Goal: Transaction & Acquisition: Download file/media

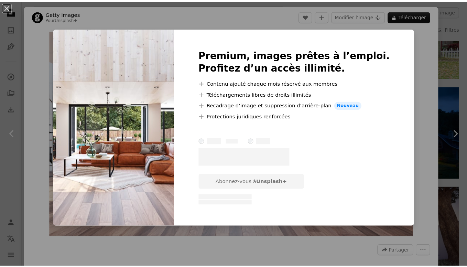
scroll to position [0, 147]
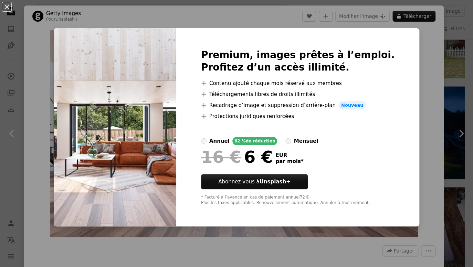
click at [420, 55] on div "An X shape Premium, images prêtes à l’emploi. Profitez d’un accès illimité. A p…" at bounding box center [236, 133] width 473 height 267
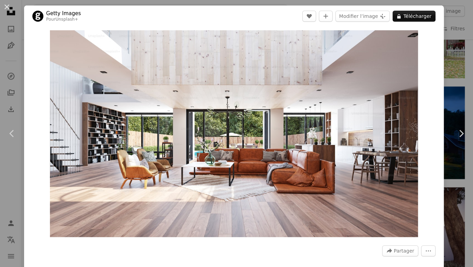
click at [445, 35] on div "An X shape Chevron left Chevron right Getty Images Pour Unsplash+ A heart A plu…" at bounding box center [236, 133] width 473 height 267
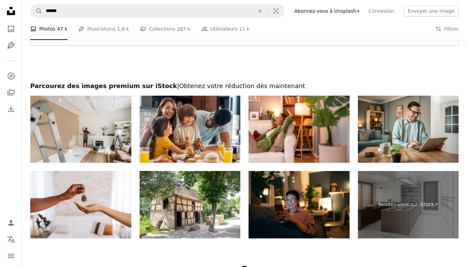
scroll to position [1073, 0]
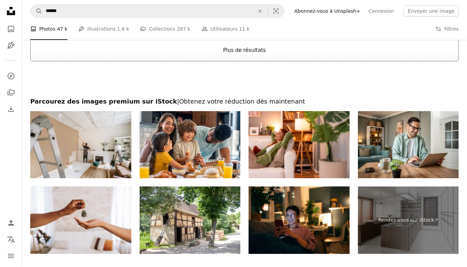
click at [266, 51] on button "Plus de résultats" at bounding box center [244, 50] width 429 height 22
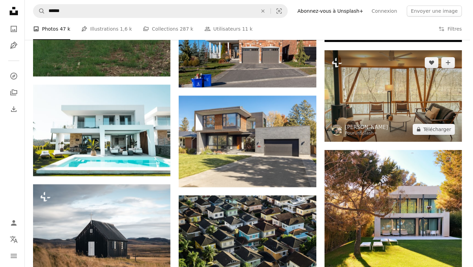
scroll to position [4565, 0]
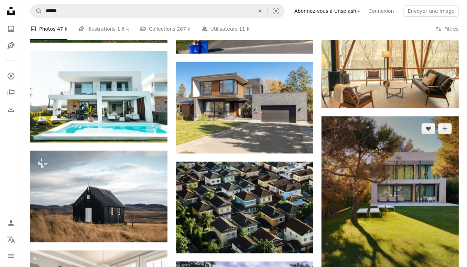
click at [384, 180] on img at bounding box center [390, 207] width 137 height 183
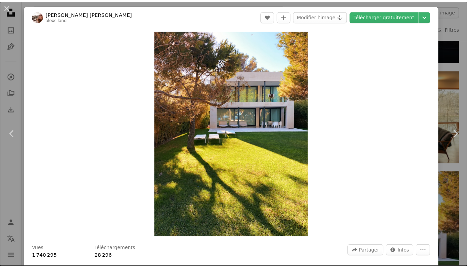
scroll to position [234, 0]
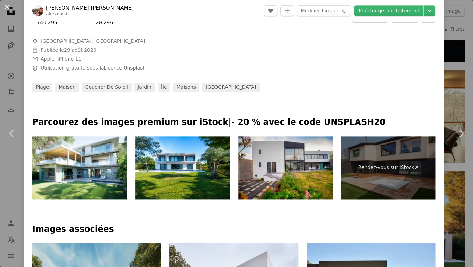
click at [453, 61] on div "An X shape Chevron left Chevron right [PERSON_NAME] [PERSON_NAME] alexciland A …" at bounding box center [236, 133] width 473 height 267
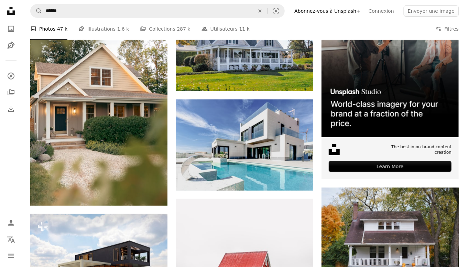
scroll to position [271, 0]
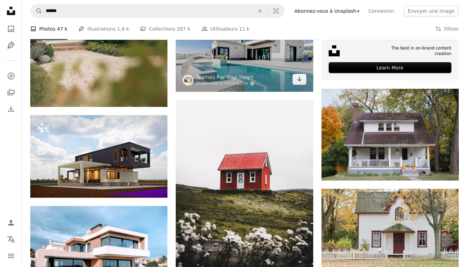
click at [237, 55] on img at bounding box center [244, 46] width 137 height 91
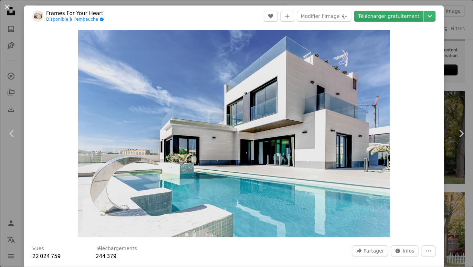
click at [397, 14] on link "Télécharger gratuitement" at bounding box center [388, 16] width 69 height 11
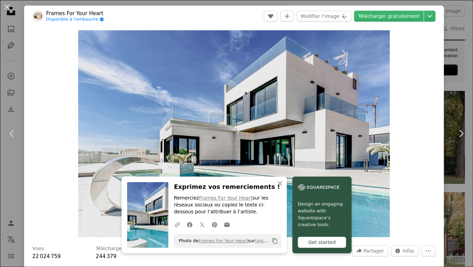
click at [438, 78] on div "Zoom in" at bounding box center [233, 134] width 419 height 214
click at [443, 94] on div "An X shape Chevron left Chevron right Frames For Your Heart Disponible à l’emba…" at bounding box center [236, 133] width 473 height 267
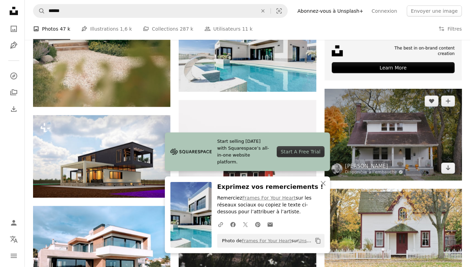
scroll to position [362, 0]
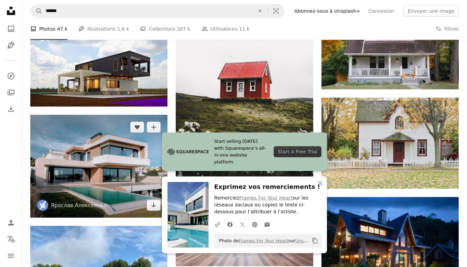
click at [140, 160] on img at bounding box center [98, 166] width 137 height 103
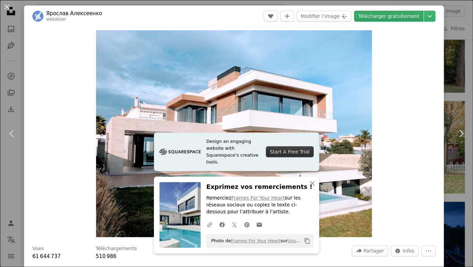
click at [393, 17] on link "Télécharger gratuitement" at bounding box center [388, 16] width 69 height 11
